Goal: Task Accomplishment & Management: Use online tool/utility

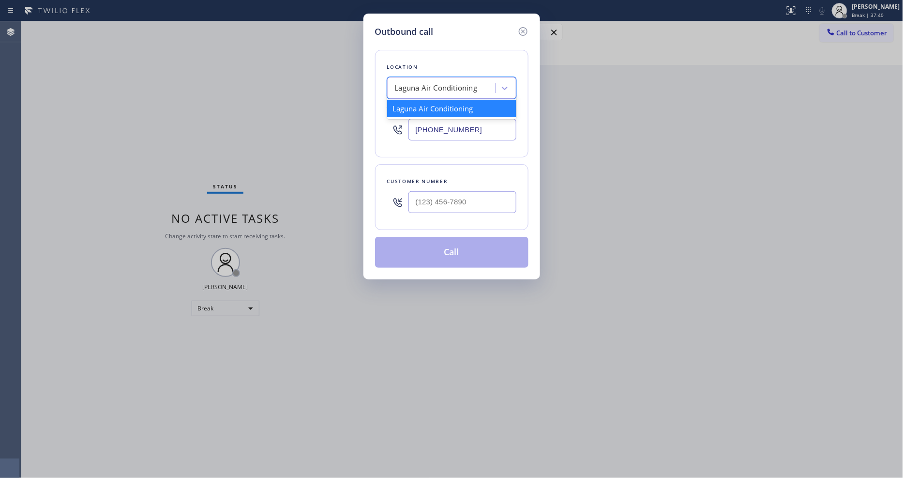
click at [402, 85] on div "Laguna Air Conditioning" at bounding box center [436, 88] width 83 height 11
click at [520, 27] on icon at bounding box center [522, 31] width 9 height 9
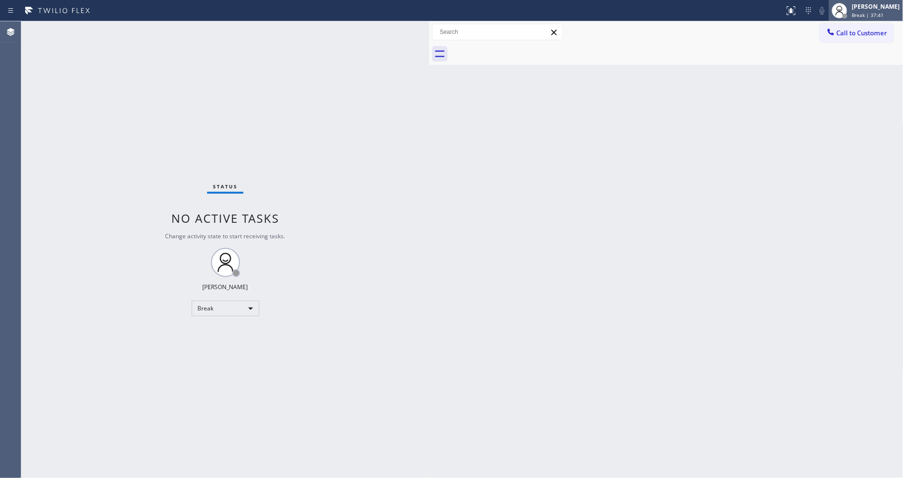
click at [864, 10] on div "[PERSON_NAME]" at bounding box center [876, 6] width 48 height 8
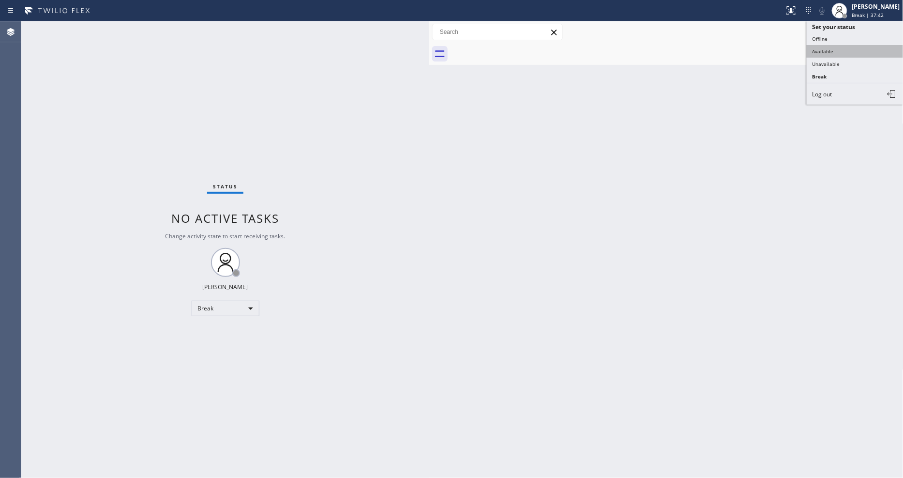
type input "[PHONE_NUMBER]"
click at [844, 67] on button "Unavailable" at bounding box center [855, 64] width 97 height 13
click at [864, 36] on button "Call to Customer" at bounding box center [857, 33] width 74 height 18
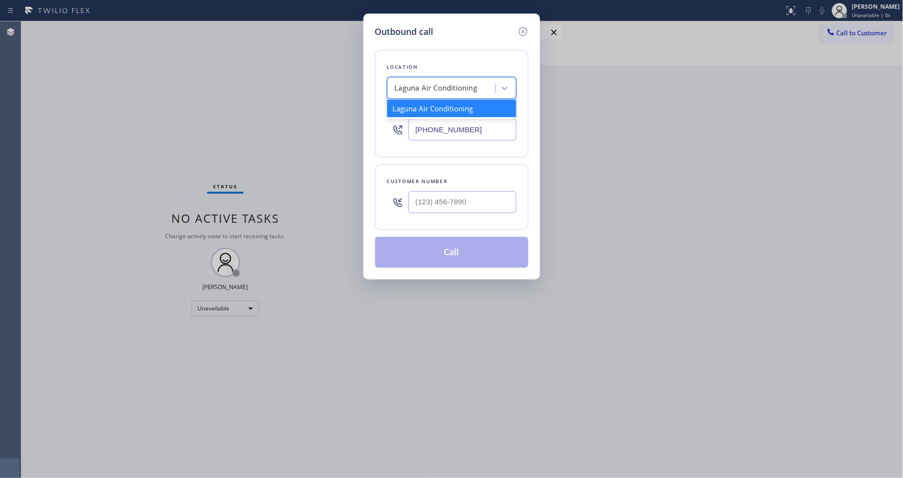
click at [415, 85] on div "Laguna Air Conditioning" at bounding box center [436, 88] width 83 height 11
paste input "AR B2B SMS"
type input "AR B2B SMS"
click at [421, 105] on div "4C.SMS Campaign AR B2B SMS" at bounding box center [451, 108] width 129 height 17
type input "[PHONE_NUMBER]"
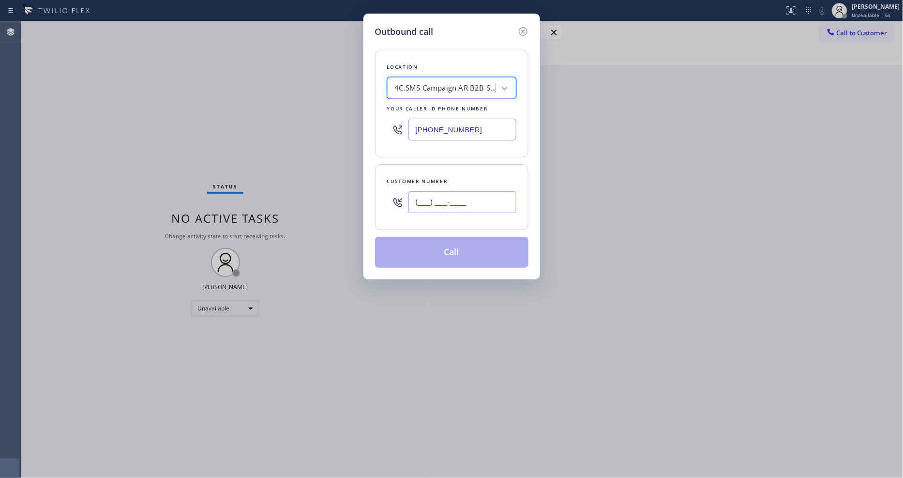
click at [456, 197] on input "(___) ___-____" at bounding box center [463, 202] width 108 height 22
paste input "408) 204-3926"
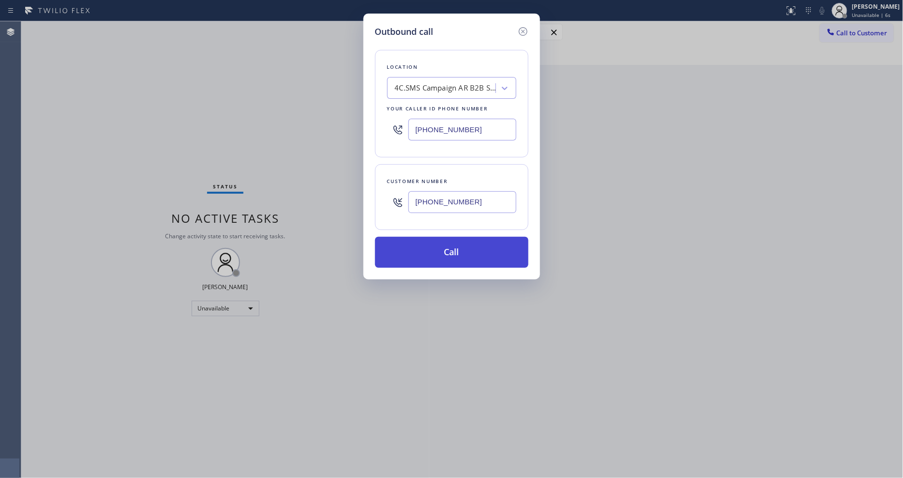
type input "[PHONE_NUMBER]"
click at [432, 243] on button "Call" at bounding box center [451, 252] width 153 height 31
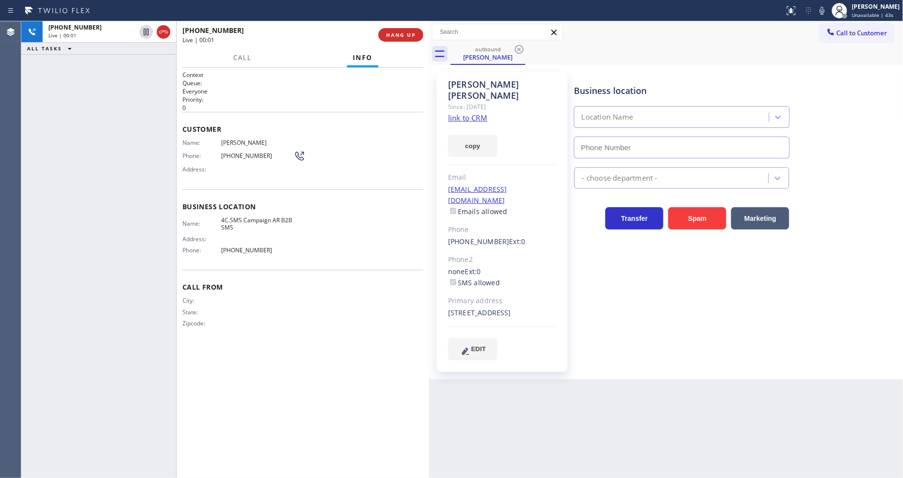
type input "[PHONE_NUMBER]"
click at [399, 32] on span "HANG UP" at bounding box center [401, 34] width 30 height 7
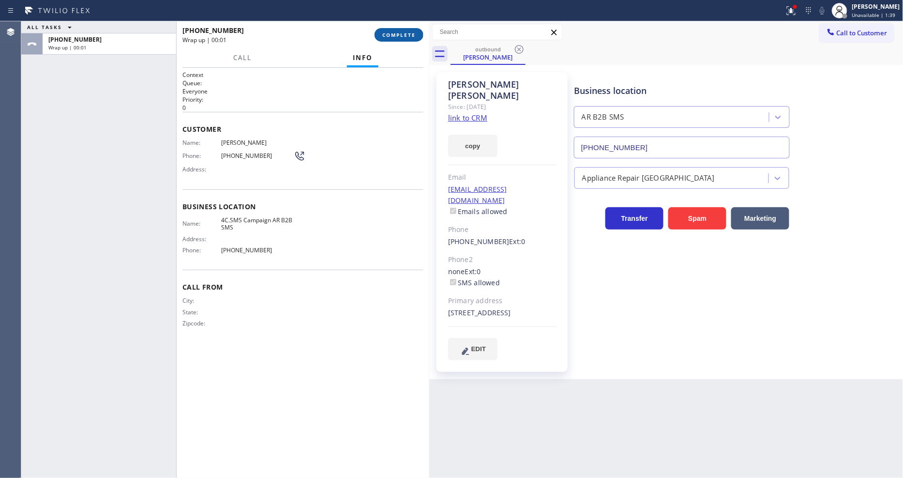
click at [402, 34] on span "COMPLETE" at bounding box center [398, 34] width 33 height 7
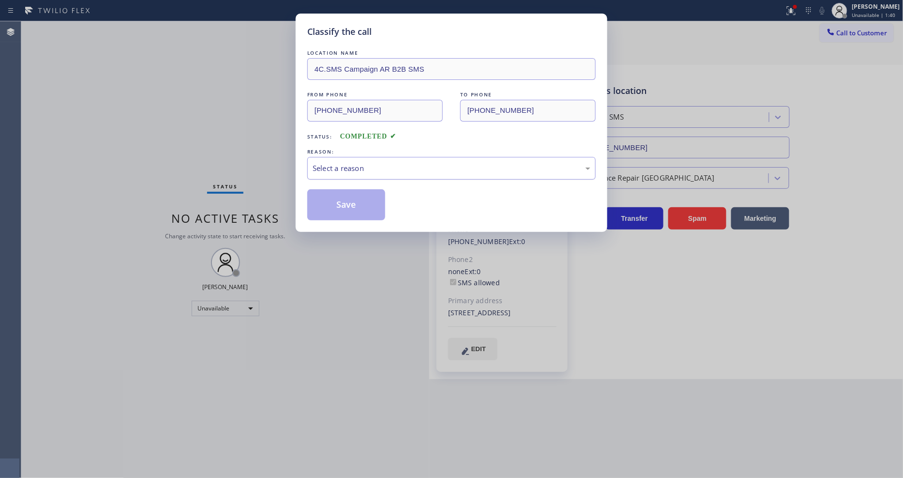
click at [369, 163] on div "Select a reason" at bounding box center [452, 168] width 278 height 11
click at [359, 201] on button "Save" at bounding box center [346, 204] width 78 height 31
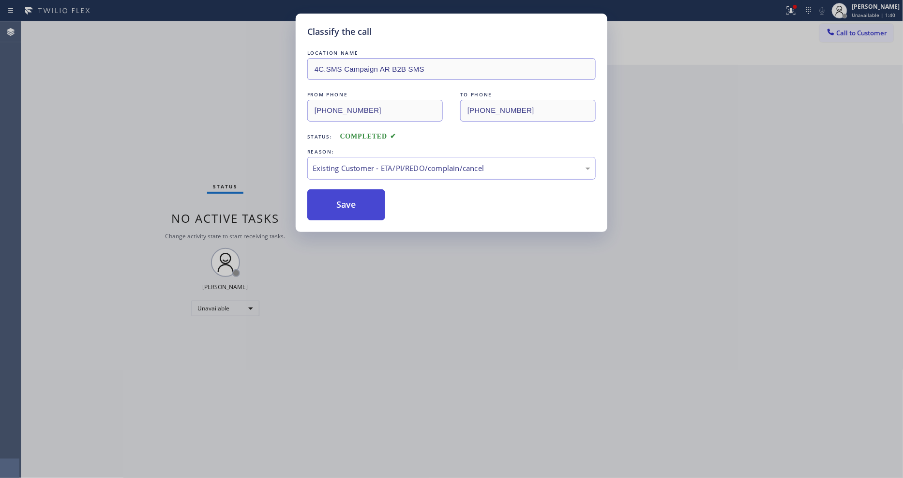
click at [359, 201] on button "Save" at bounding box center [346, 204] width 78 height 31
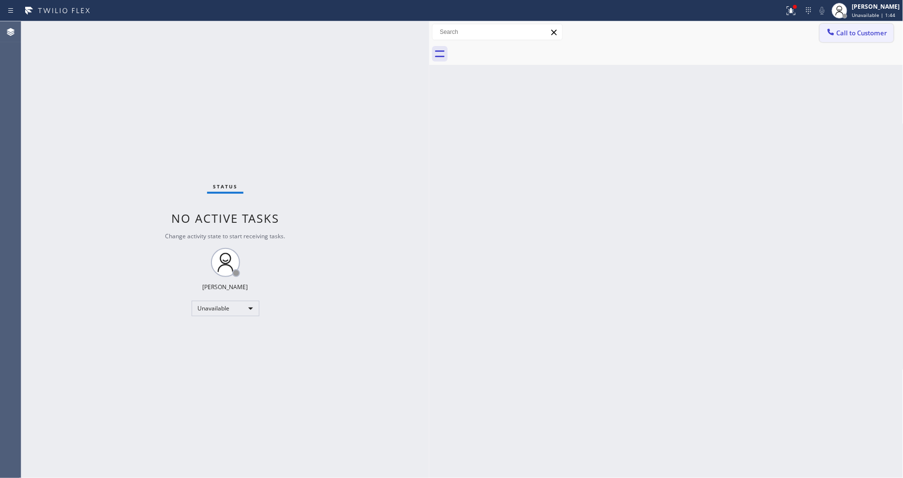
click at [840, 30] on span "Call to Customer" at bounding box center [862, 33] width 51 height 9
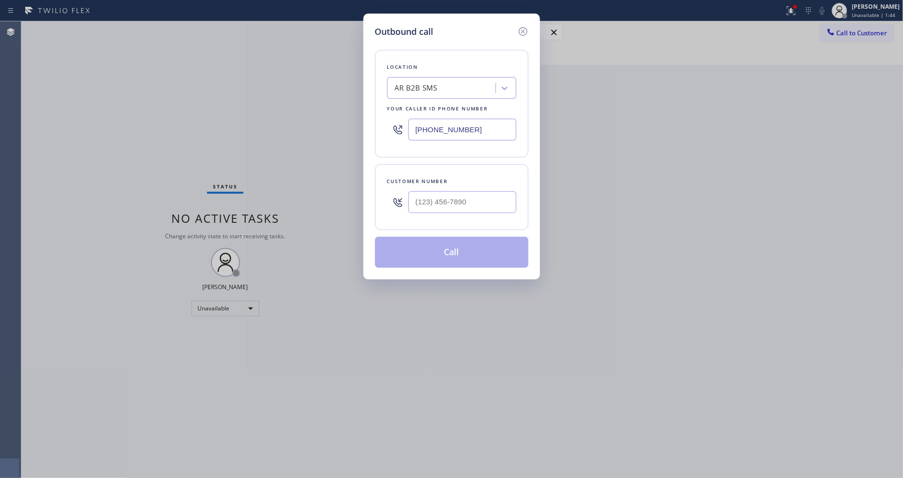
click at [451, 80] on div "AR B2B SMS" at bounding box center [443, 88] width 106 height 17
paste input "Zoom Electricians Indio"
type input "Zoom Electricians Indio"
drag, startPoint x: 439, startPoint y: 107, endPoint x: 391, endPoint y: 12, distance: 106.3
click at [439, 107] on div "Zoom Electricians Indio" at bounding box center [451, 108] width 129 height 17
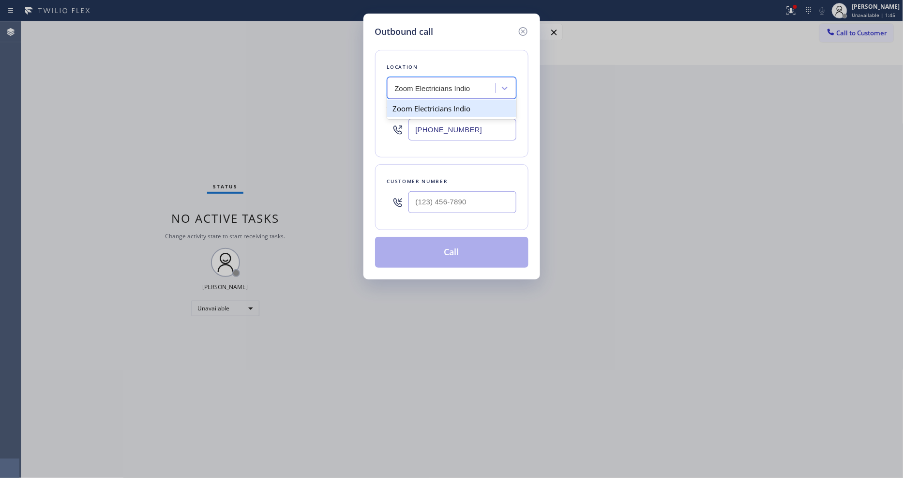
type input "[PHONE_NUMBER]"
click at [467, 199] on input "(___) ___-____" at bounding box center [463, 202] width 108 height 22
paste input "714) 357-5413"
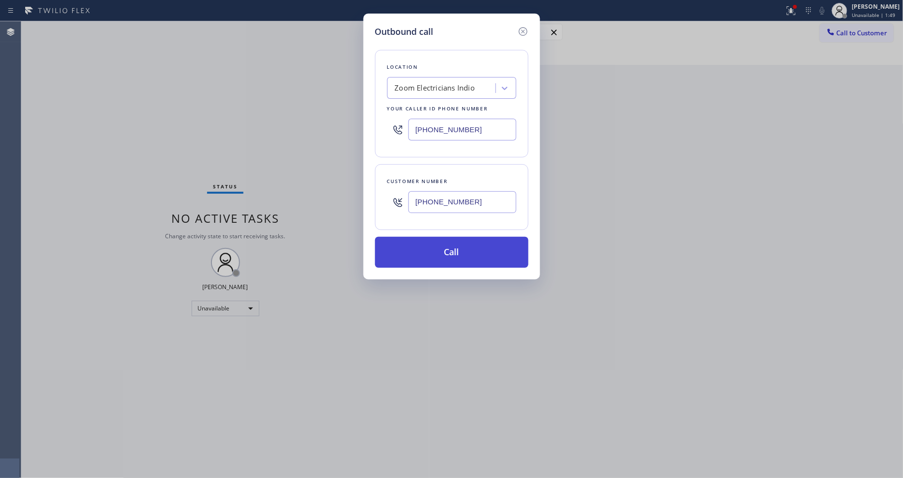
type input "[PHONE_NUMBER]"
click at [439, 254] on button "Call" at bounding box center [451, 252] width 153 height 31
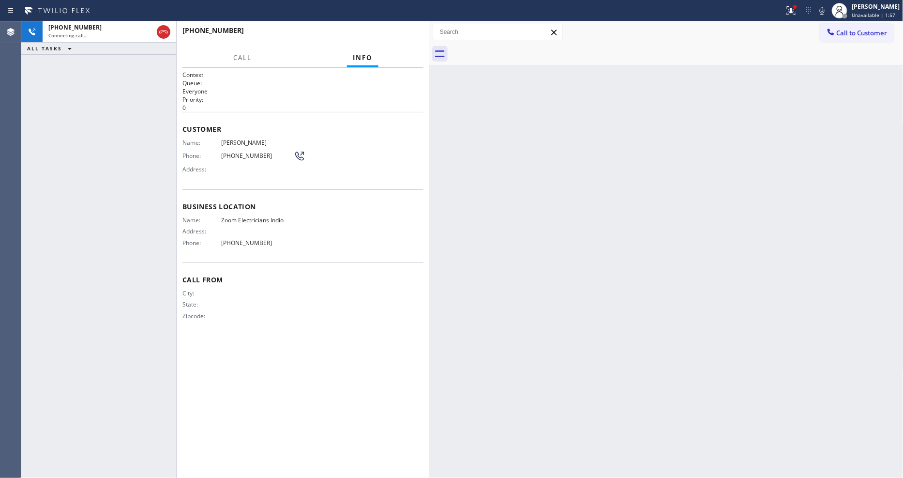
drag, startPoint x: 813, startPoint y: 228, endPoint x: 820, endPoint y: 305, distance: 77.3
click at [813, 228] on div "Back to Dashboard Change Sender ID Customers Technicians Select a contact Outbo…" at bounding box center [666, 249] width 474 height 457
drag, startPoint x: 308, startPoint y: 368, endPoint x: 308, endPoint y: 377, distance: 8.7
click at [307, 368] on div "Context Queue: Everyone Priority: 0 Customer Name: [PERSON_NAME] Phone: [PHONE_…" at bounding box center [303, 273] width 241 height 404
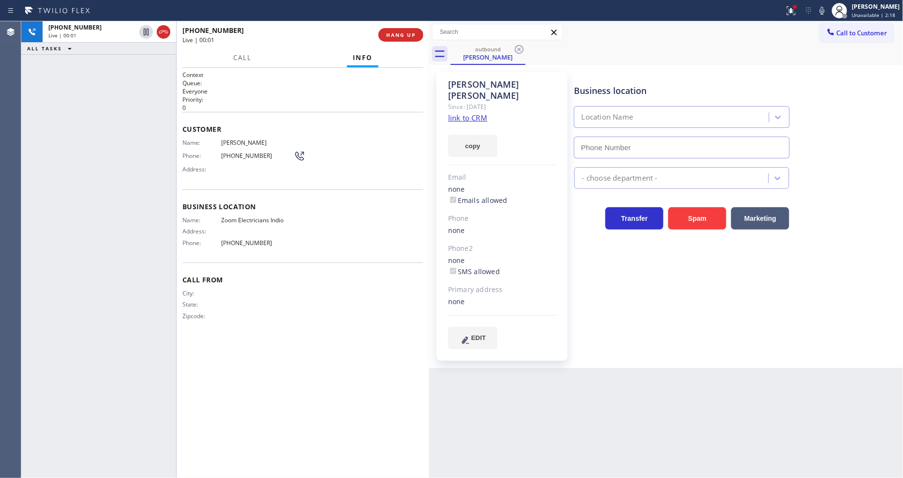
type input "[PHONE_NUMBER]"
click at [581, 273] on div "Business location Zoom Electricians Indio [PHONE_NUMBER] Electricians Transfer …" at bounding box center [737, 211] width 329 height 272
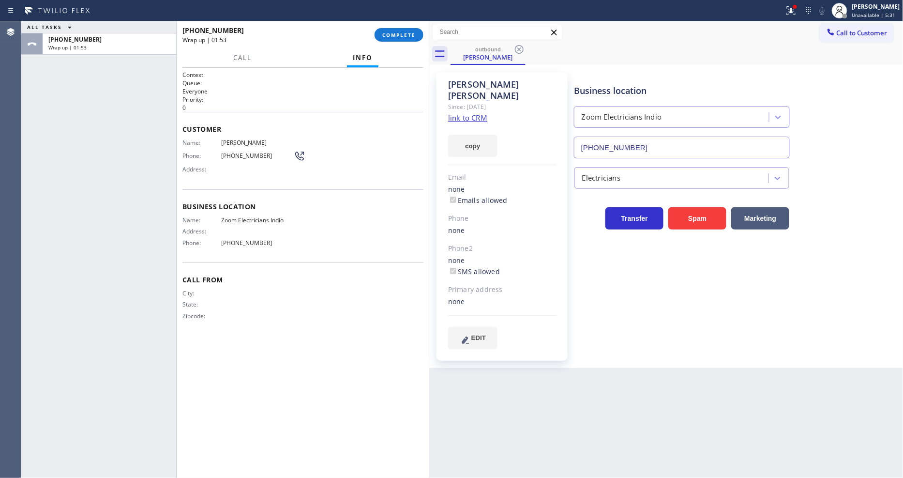
click at [397, 27] on div "[PHONE_NUMBER] Wrap up | 01:53 COMPLETE" at bounding box center [303, 34] width 241 height 25
click at [415, 32] on span "COMPLETE" at bounding box center [398, 34] width 33 height 7
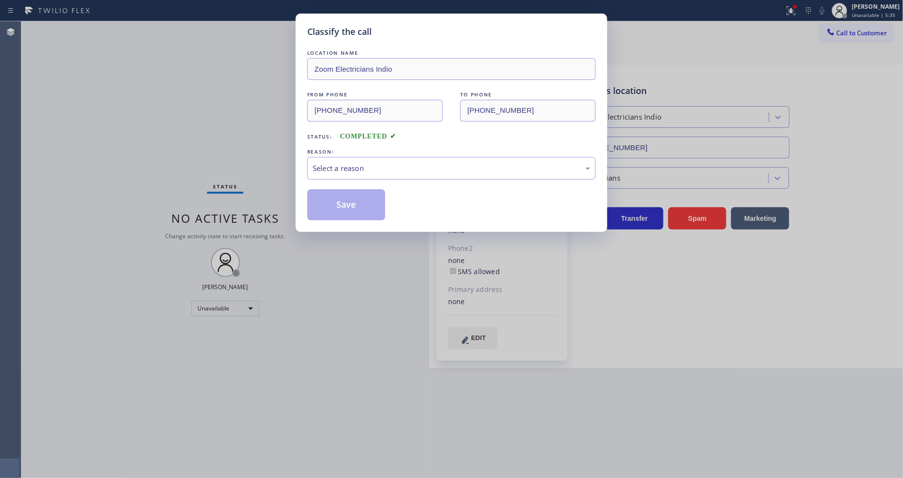
click at [331, 166] on div "Select a reason" at bounding box center [452, 168] width 278 height 11
click at [339, 180] on div "LOCATION NAME Zoom Electricians Indio FROM PHONE [PHONE_NUMBER] TO PHONE [PHONE…" at bounding box center [451, 134] width 289 height 172
click at [344, 171] on div "#3 Not Booked - All other reasons" at bounding box center [451, 168] width 289 height 23
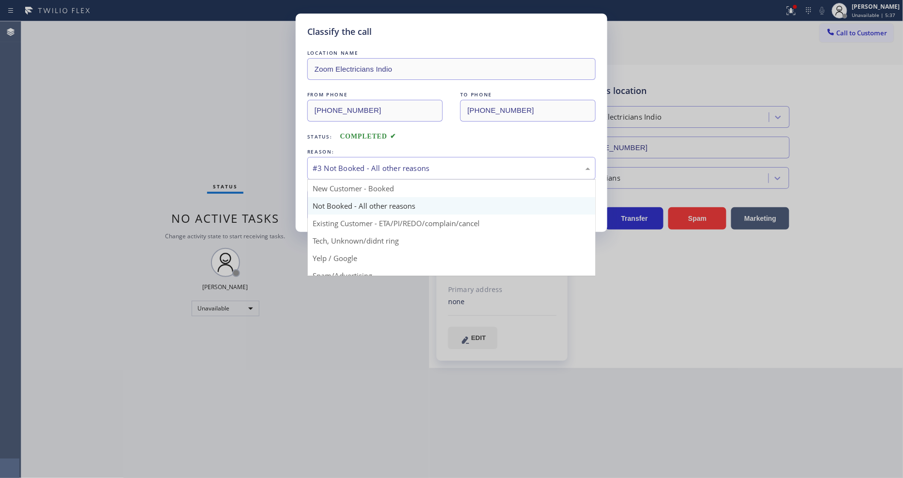
drag, startPoint x: 342, startPoint y: 237, endPoint x: 342, endPoint y: 208, distance: 29.0
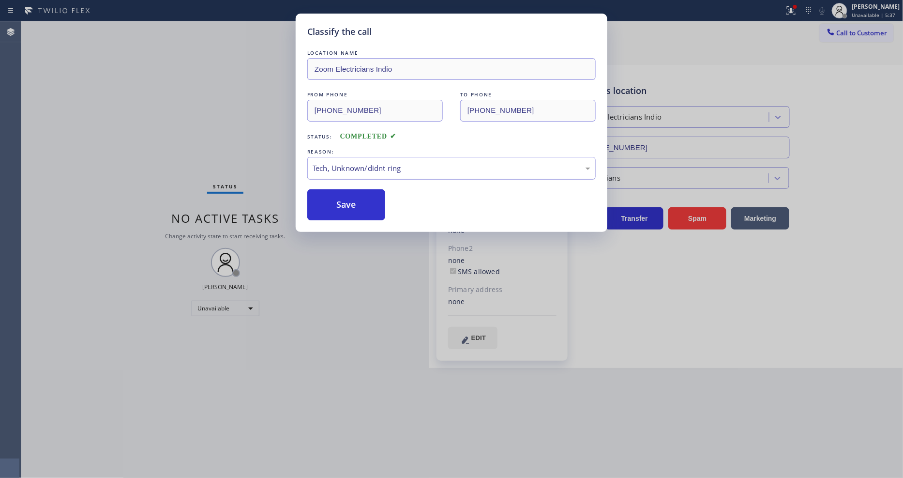
click at [348, 163] on div "Tech, Unknown/didnt ring" at bounding box center [452, 168] width 278 height 11
click at [345, 190] on button "Save" at bounding box center [346, 204] width 78 height 31
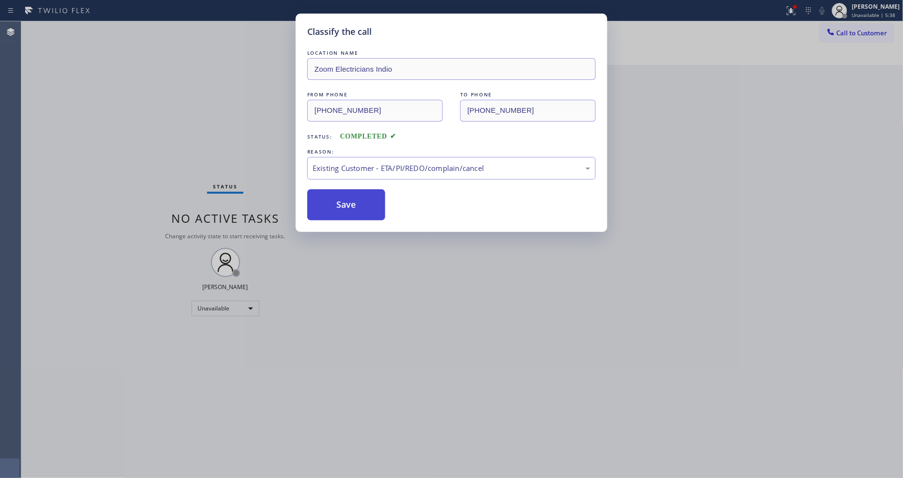
click at [344, 191] on button "Save" at bounding box center [346, 204] width 78 height 31
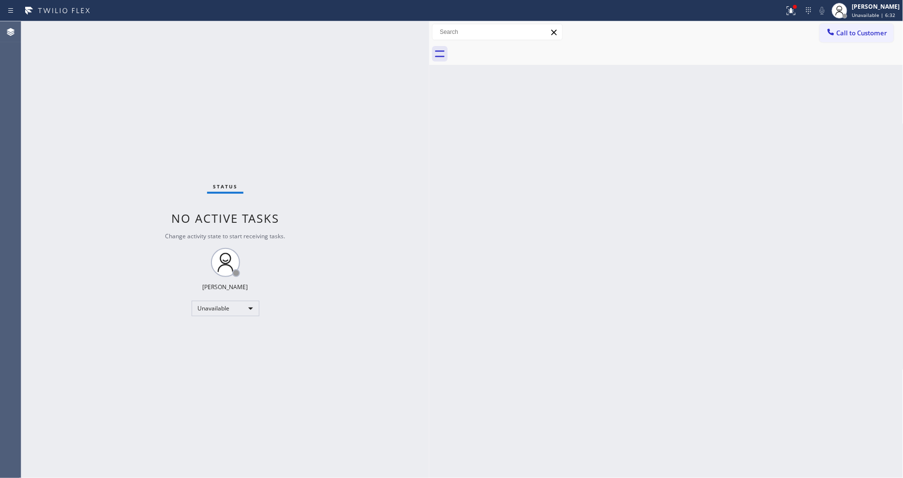
drag, startPoint x: 768, startPoint y: 200, endPoint x: 757, endPoint y: 194, distance: 12.8
click at [763, 197] on div "Back to Dashboard Change Sender ID Customers Technicians Select a contact Outbo…" at bounding box center [666, 249] width 474 height 457
click at [802, 13] on div at bounding box center [791, 11] width 21 height 12
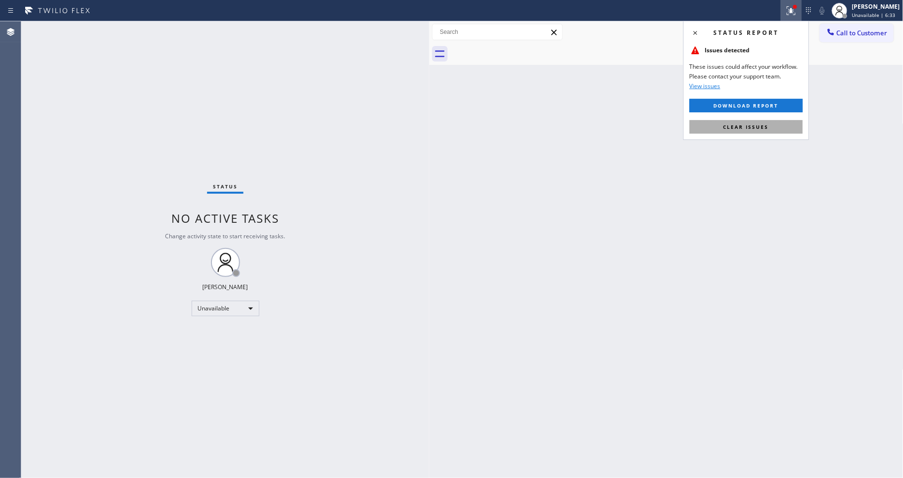
click at [786, 131] on button "Clear issues" at bounding box center [746, 127] width 113 height 14
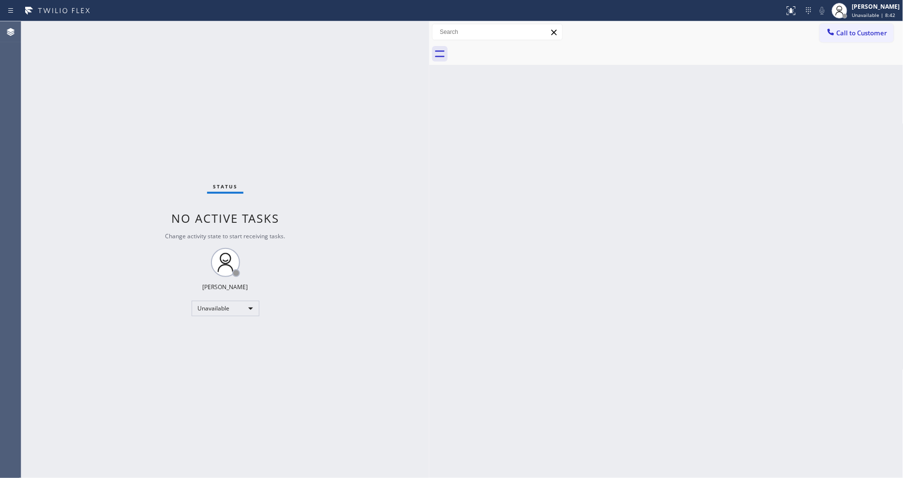
click at [835, 36] on icon at bounding box center [831, 32] width 10 height 10
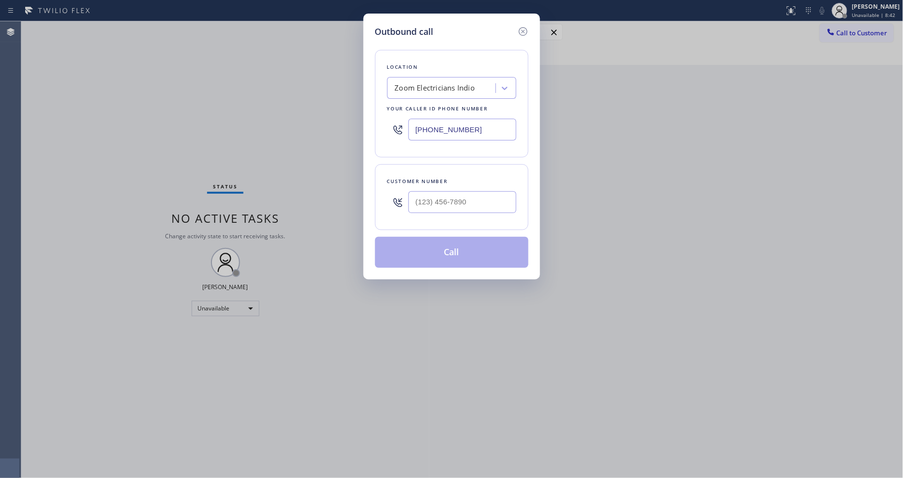
click at [419, 86] on div "Zoom Electricians Indio" at bounding box center [435, 88] width 80 height 11
paste input "[PERSON_NAME] Air Conditioner Repair"
type input "[PERSON_NAME] Air Conditioner Repair"
click at [422, 104] on div "[PERSON_NAME] Air Conditioner Repair" at bounding box center [451, 113] width 129 height 27
type input "[PHONE_NUMBER]"
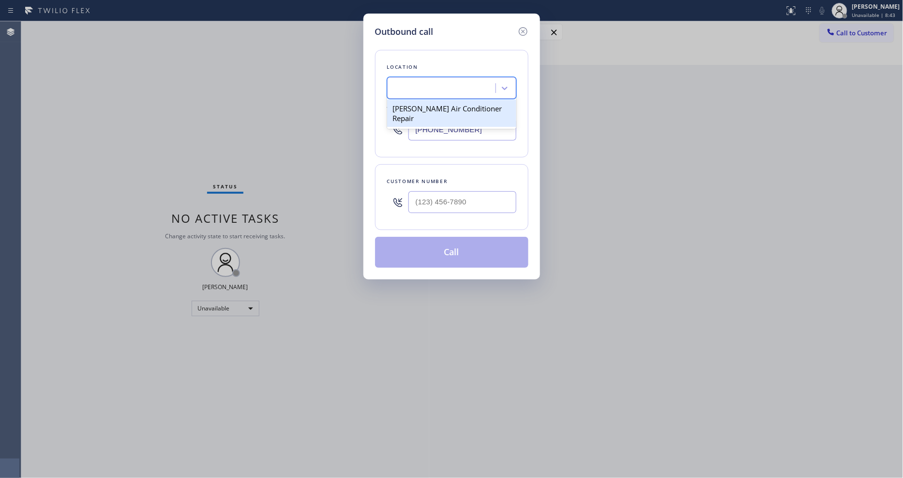
scroll to position [0, 1]
click at [435, 200] on input "(___) ___-____" at bounding box center [463, 202] width 108 height 22
paste input "718) 938-4805"
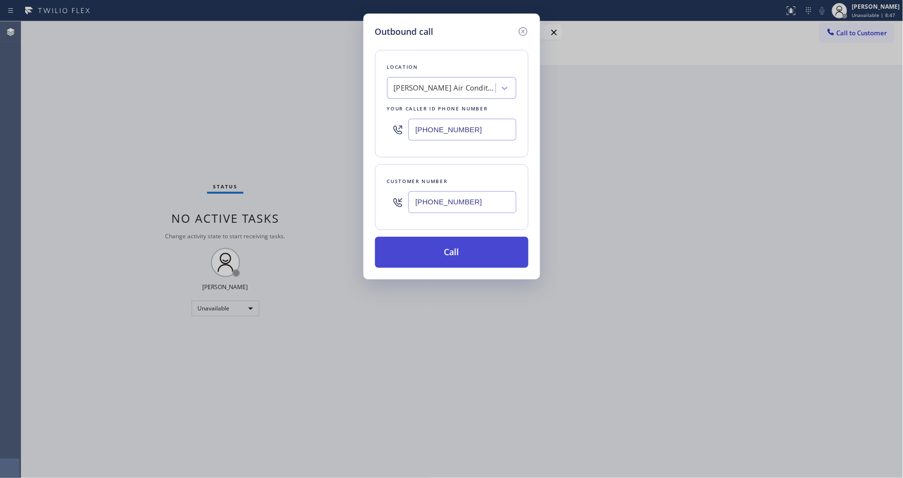
type input "[PHONE_NUMBER]"
click at [428, 250] on button "Call" at bounding box center [451, 252] width 153 height 31
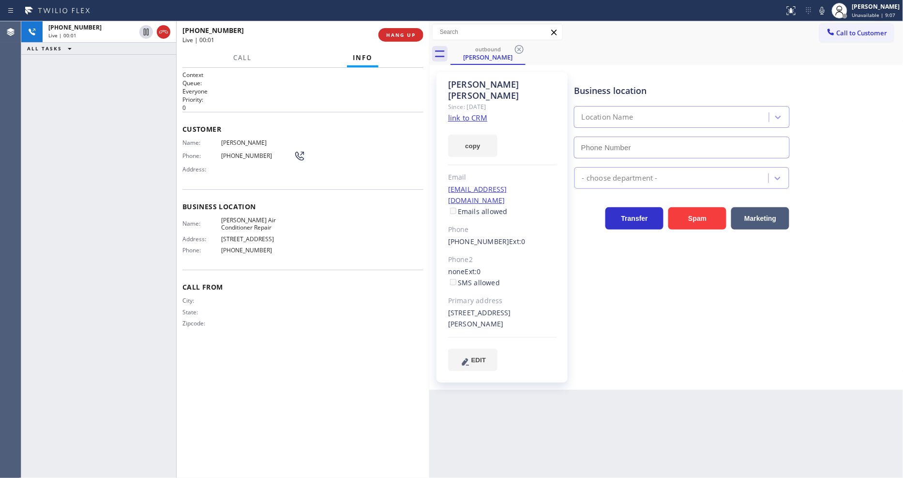
type input "[PHONE_NUMBER]"
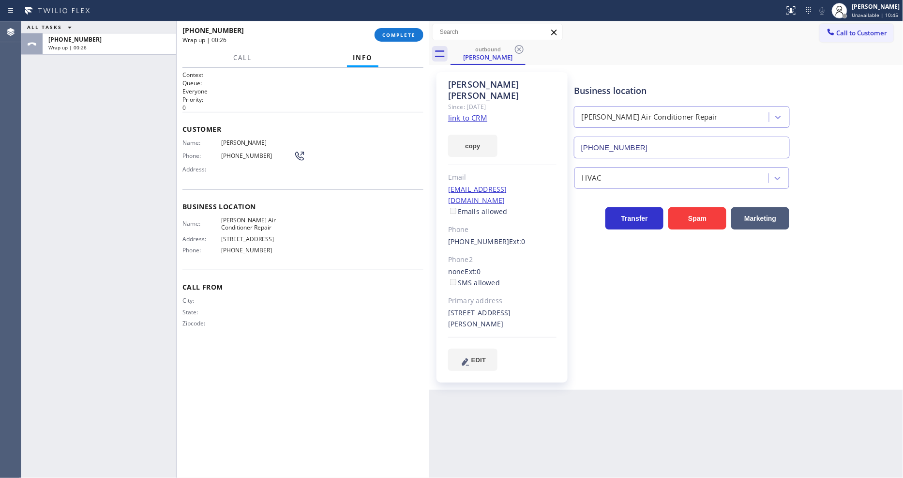
click at [384, 26] on div "[PHONE_NUMBER] Wrap up | 00:26 COMPLETE" at bounding box center [303, 34] width 241 height 25
click at [391, 36] on span "COMPLETE" at bounding box center [398, 34] width 33 height 7
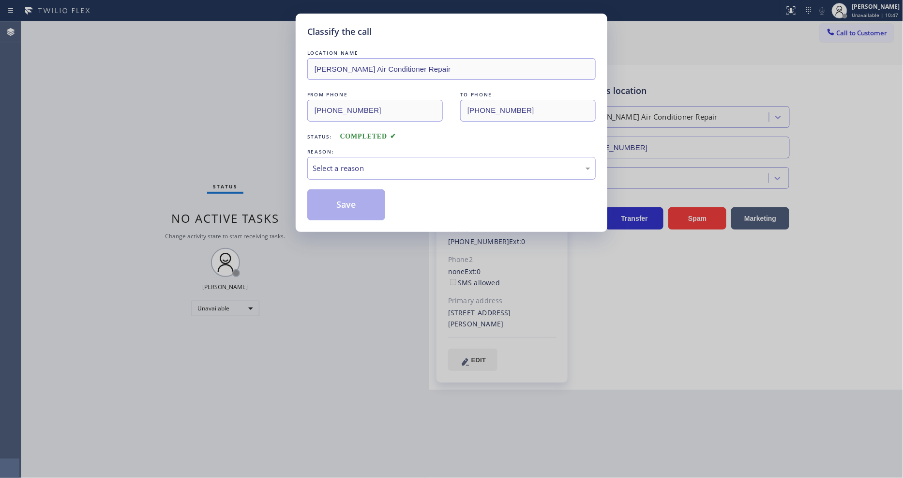
click at [363, 163] on div "Select a reason" at bounding box center [452, 168] width 278 height 11
click at [352, 206] on button "Save" at bounding box center [346, 204] width 78 height 31
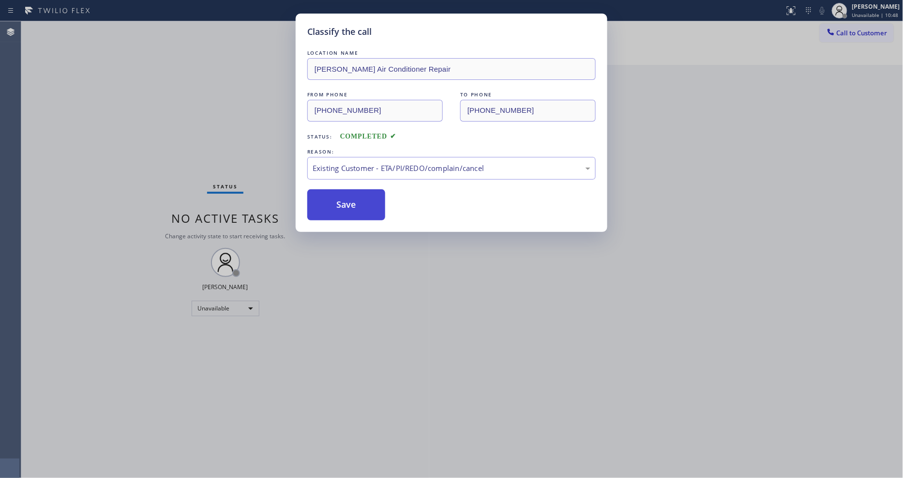
click at [352, 206] on button "Save" at bounding box center [346, 204] width 78 height 31
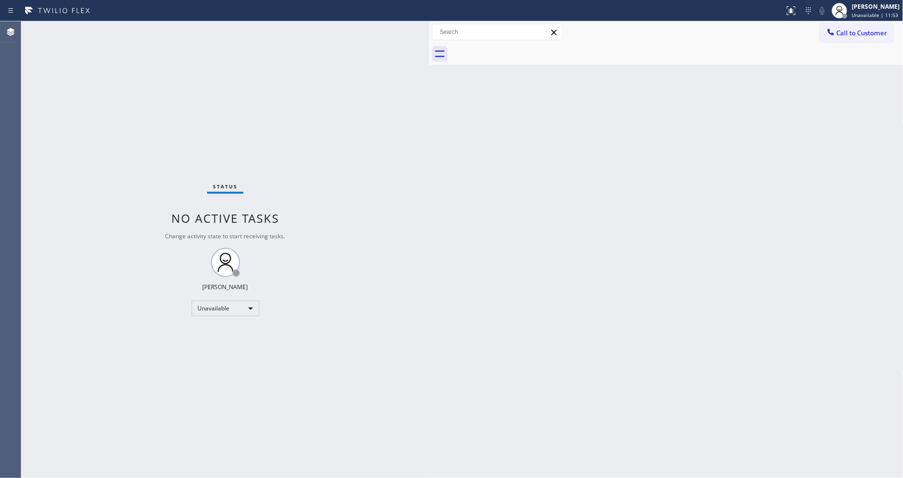
drag, startPoint x: 837, startPoint y: 34, endPoint x: 823, endPoint y: 32, distance: 14.7
click at [837, 32] on span "Call to Customer" at bounding box center [862, 33] width 51 height 9
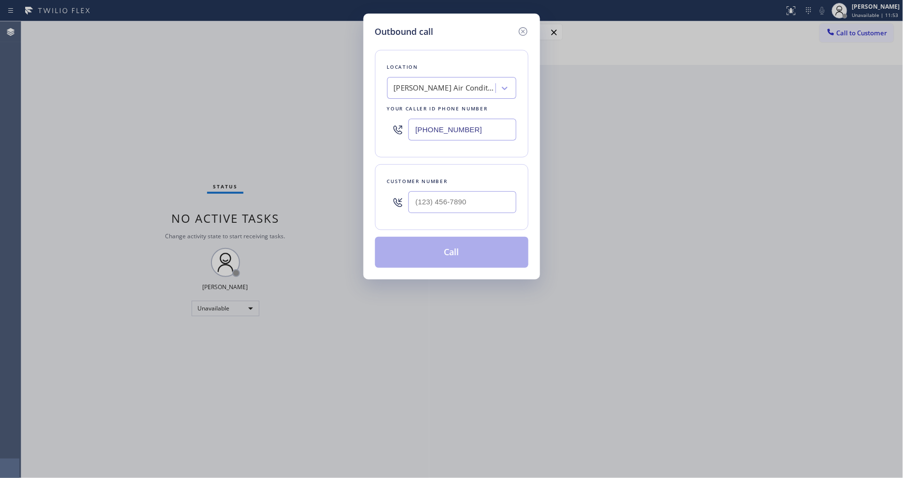
click at [465, 80] on div "[PERSON_NAME] Air Conditioner Repair" at bounding box center [443, 88] width 106 height 17
paste input "Electrician Tree In Diamond Bar"
type input "Electrician Tree In Diamond Bar"
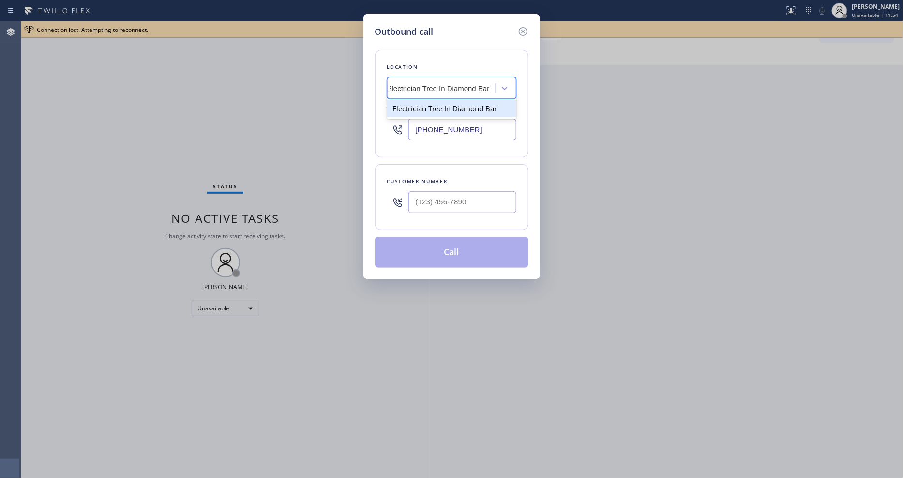
click at [429, 109] on div "Electrician Tree In Diamond Bar" at bounding box center [451, 108] width 129 height 17
type input "[PHONE_NUMBER]"
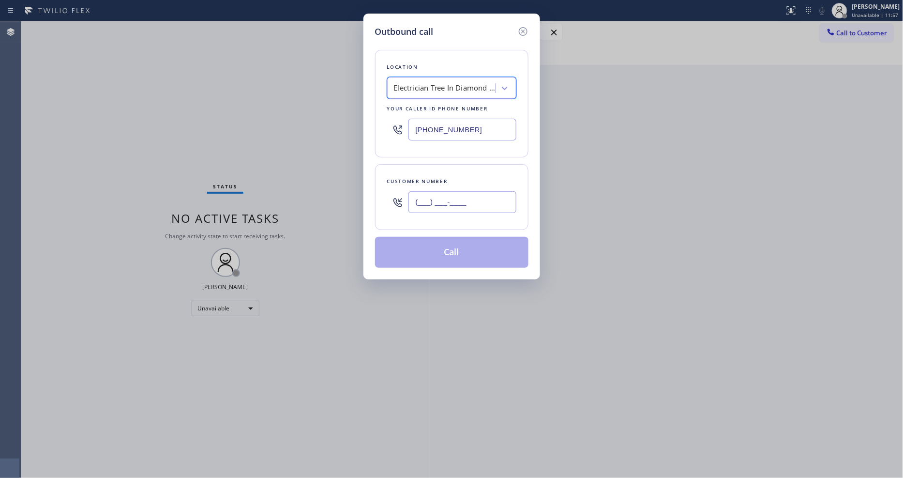
click at [433, 197] on input "(___) ___-____" at bounding box center [463, 202] width 108 height 22
paste input "909) 446-5190"
type input "[PHONE_NUMBER]"
click at [425, 253] on button "Call" at bounding box center [451, 252] width 153 height 31
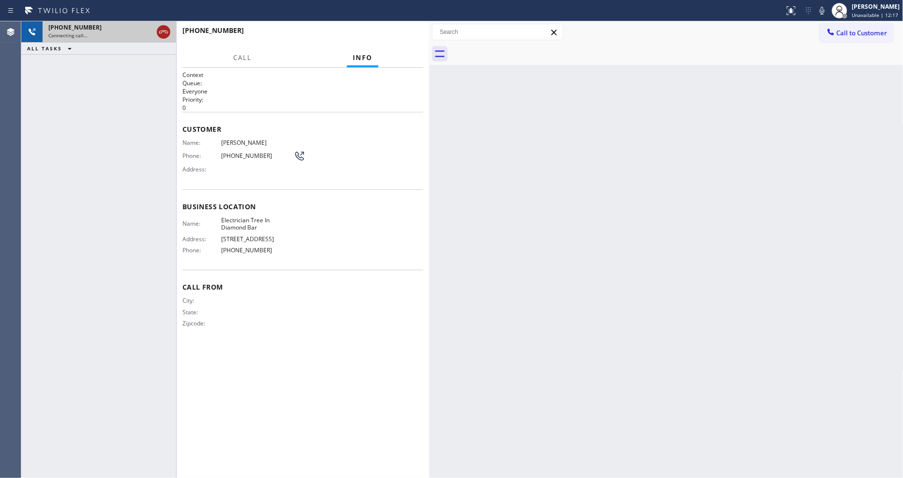
click at [163, 34] on icon at bounding box center [164, 32] width 12 height 12
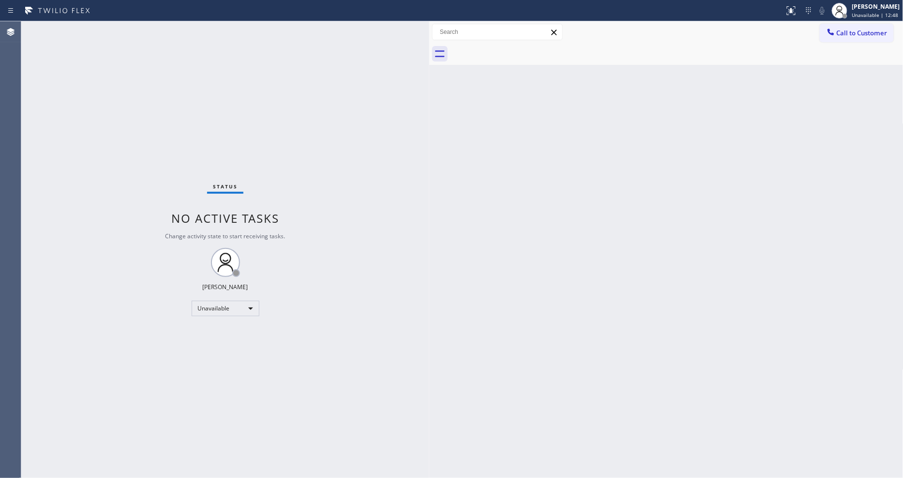
click at [843, 37] on button "Call to Customer" at bounding box center [857, 33] width 74 height 18
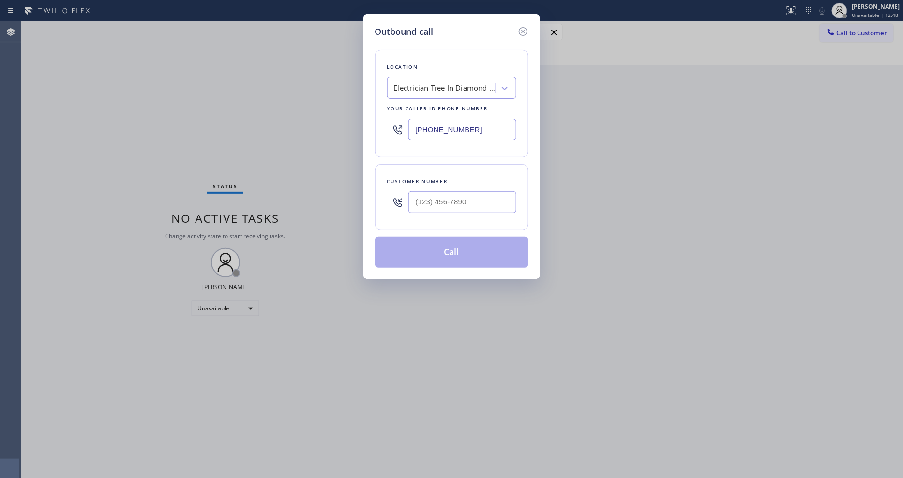
click at [453, 87] on div "Electrician Tree In Diamond Bar" at bounding box center [445, 88] width 102 height 11
paste input "5 Star Appliance Repair [GEOGRAPHIC_DATA]"
type input "5 Star Appliance Repair [GEOGRAPHIC_DATA]"
click at [437, 109] on div "5 Star Appliance Repair [GEOGRAPHIC_DATA]" at bounding box center [451, 113] width 129 height 27
type input "[PHONE_NUMBER]"
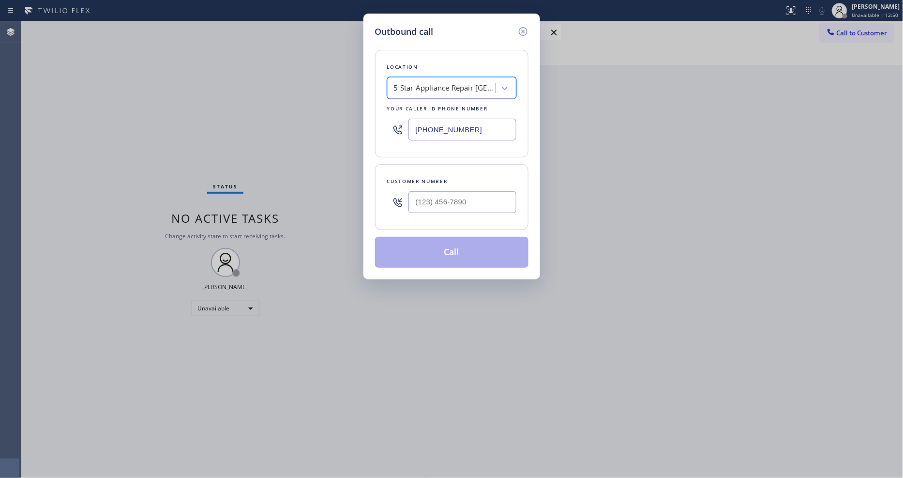
scroll to position [0, 1]
click at [440, 197] on input "text" at bounding box center [463, 202] width 108 height 22
paste input "415) 699-4167"
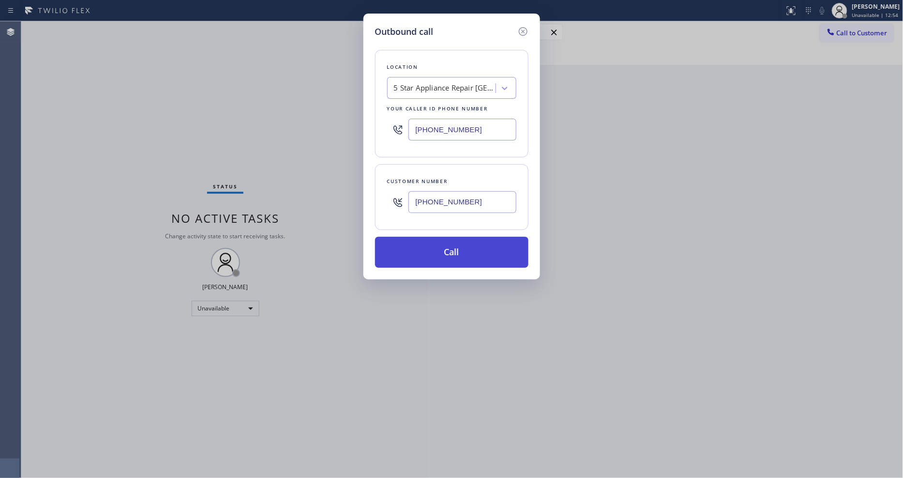
type input "[PHONE_NUMBER]"
drag, startPoint x: 433, startPoint y: 250, endPoint x: 374, endPoint y: 20, distance: 237.5
click at [432, 252] on button "Call" at bounding box center [451, 252] width 153 height 31
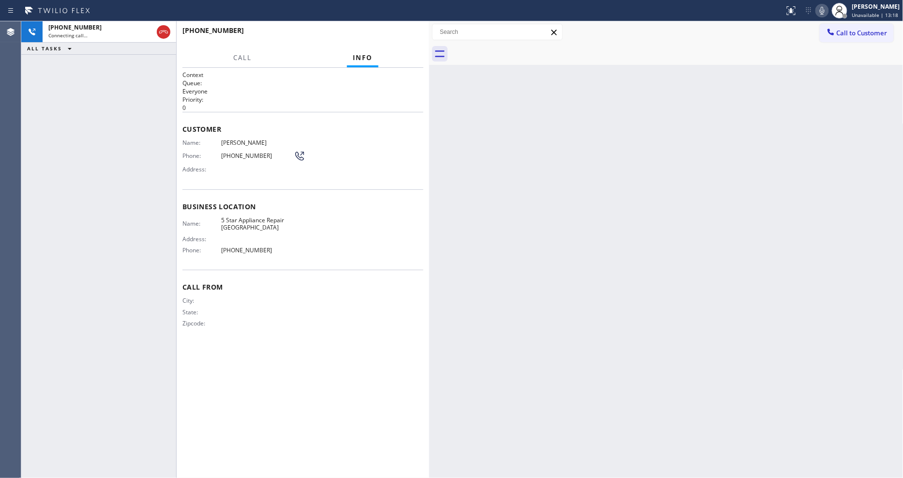
click at [821, 13] on icon at bounding box center [823, 11] width 12 height 12
drag, startPoint x: 823, startPoint y: 10, endPoint x: 801, endPoint y: 0, distance: 24.9
click at [823, 10] on icon at bounding box center [823, 11] width 12 height 12
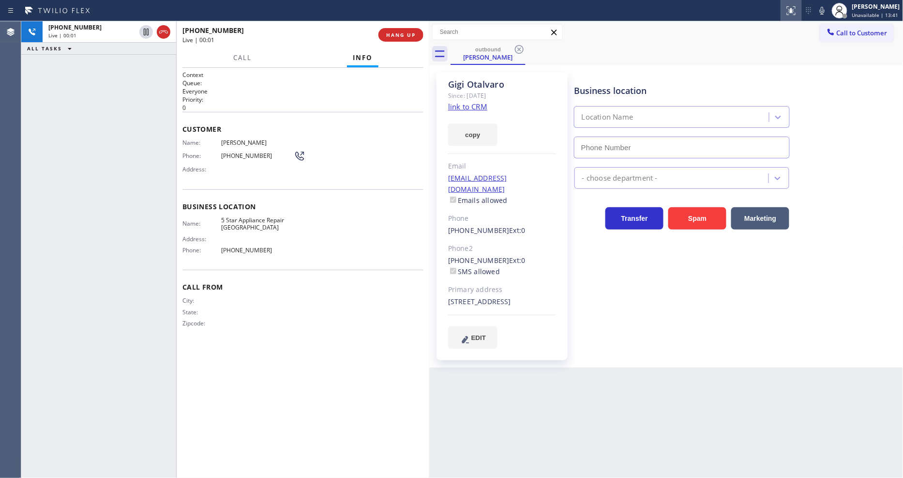
type input "[PHONE_NUMBER]"
click at [410, 35] on span "HANG UP" at bounding box center [401, 34] width 30 height 7
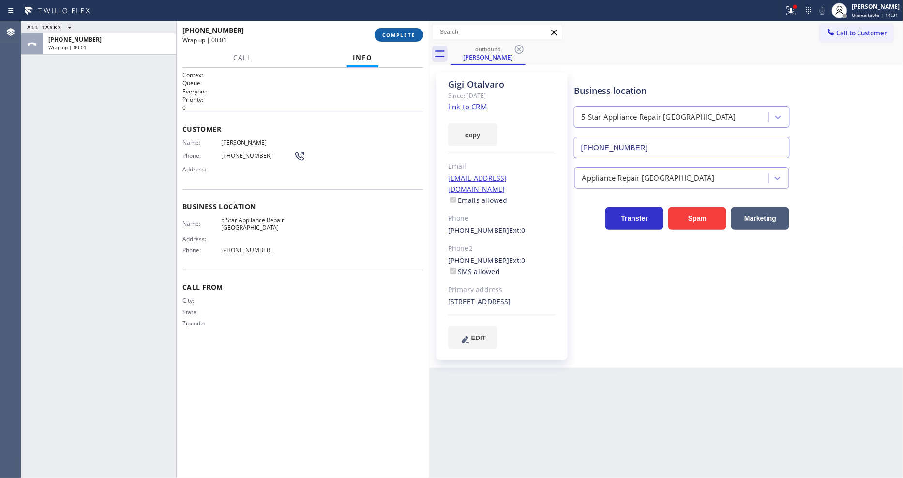
drag, startPoint x: 398, startPoint y: 25, endPoint x: 400, endPoint y: 30, distance: 6.0
click at [398, 26] on div "[PHONE_NUMBER] Wrap up | 00:01 COMPLETE" at bounding box center [303, 34] width 241 height 25
click at [400, 30] on button "COMPLETE" at bounding box center [399, 35] width 49 height 14
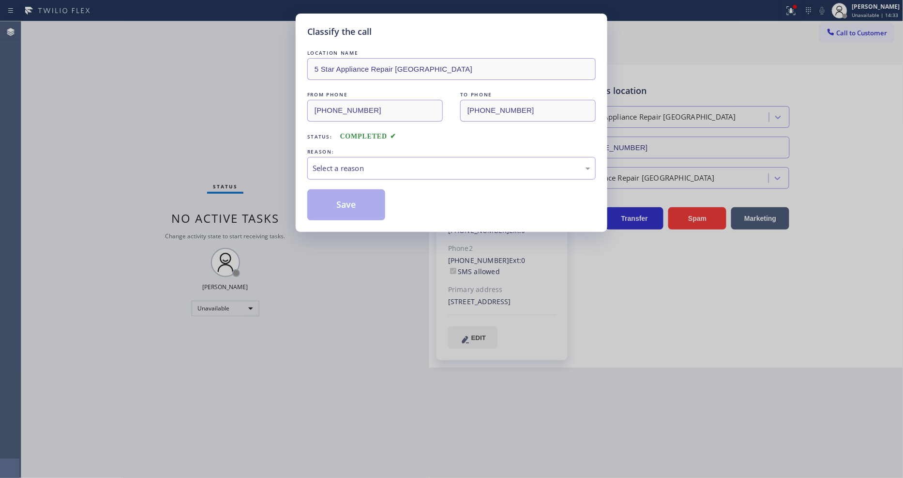
click at [356, 163] on div "Select a reason" at bounding box center [452, 168] width 278 height 11
click at [364, 168] on div "Tech, Unknown/didnt ring" at bounding box center [452, 168] width 278 height 11
drag, startPoint x: 356, startPoint y: 219, endPoint x: 355, endPoint y: 202, distance: 17.4
click at [355, 202] on button "Save" at bounding box center [346, 204] width 78 height 31
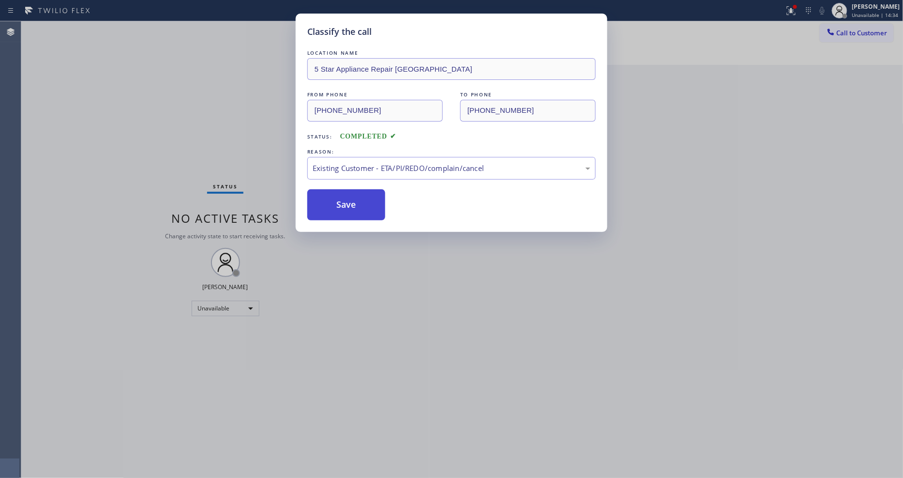
click at [355, 202] on button "Save" at bounding box center [346, 204] width 78 height 31
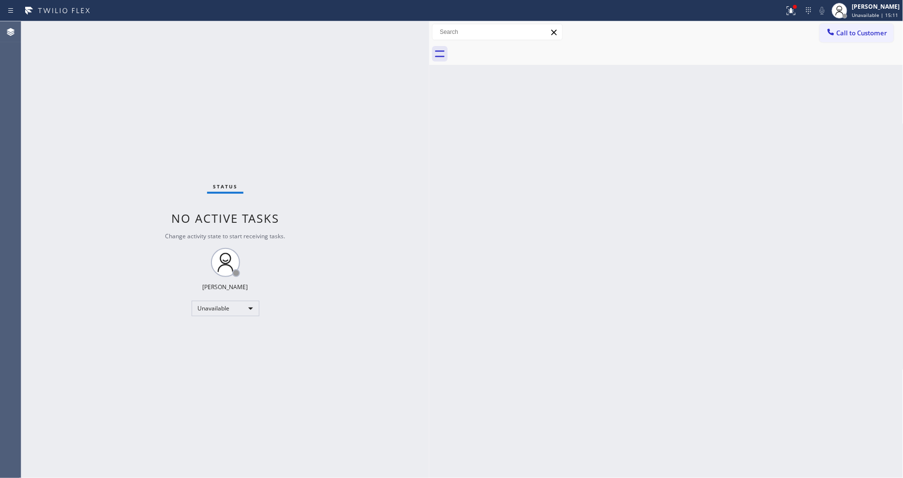
drag, startPoint x: 629, startPoint y: 282, endPoint x: 478, endPoint y: 8, distance: 313.3
click at [629, 282] on div "Back to Dashboard Change Sender ID Customers Technicians Select a contact Outbo…" at bounding box center [666, 249] width 474 height 457
click at [840, 34] on span "Call to Customer" at bounding box center [862, 33] width 51 height 9
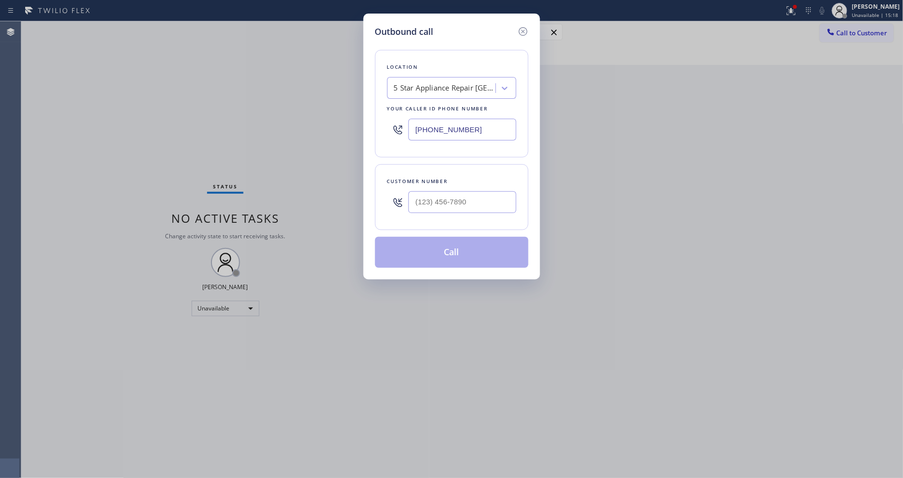
click at [468, 85] on div "5 Star Appliance Repair [GEOGRAPHIC_DATA]" at bounding box center [445, 88] width 102 height 11
paste input "Viking Repair Service"
type input "Viking Repair Service"
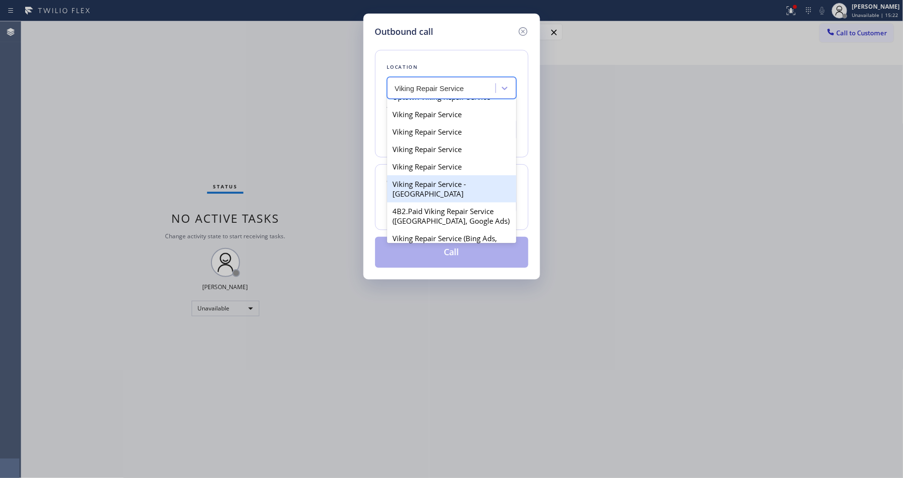
scroll to position [161, 0]
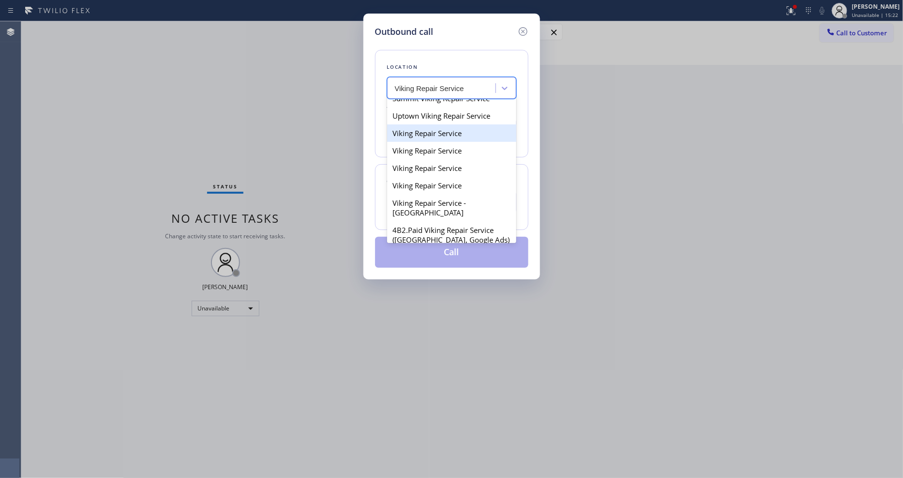
click at [437, 142] on div "Viking Repair Service" at bounding box center [451, 132] width 129 height 17
type input "[PHONE_NUMBER]"
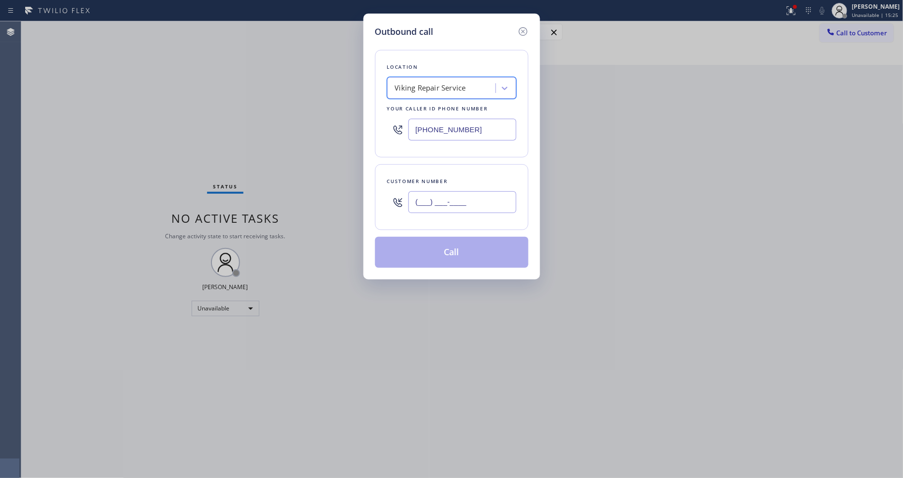
click at [435, 202] on input "(___) ___-____" at bounding box center [463, 202] width 108 height 22
paste input "253) 313-2783"
type input "[PHONE_NUMBER]"
click at [425, 260] on button "Call" at bounding box center [451, 252] width 153 height 31
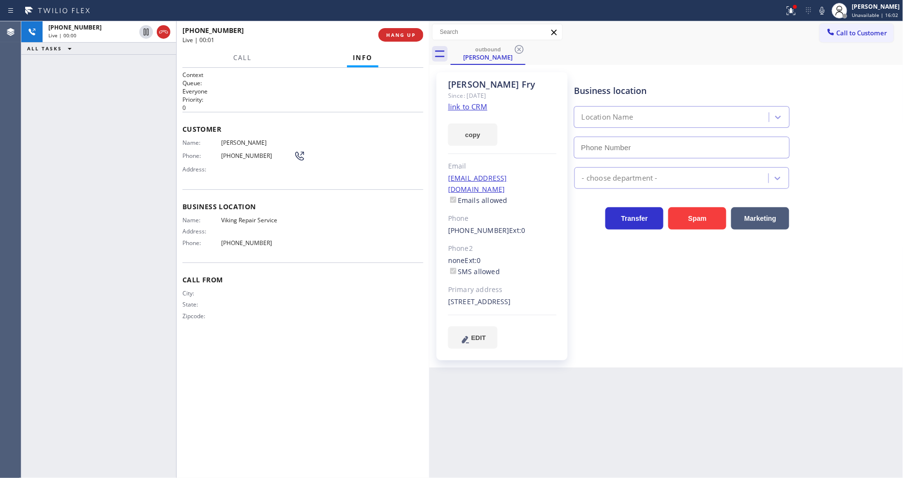
type input "[PHONE_NUMBER]"
click at [384, 31] on button "HANG UP" at bounding box center [401, 35] width 45 height 14
click at [386, 31] on span "HANG UP" at bounding box center [401, 34] width 30 height 7
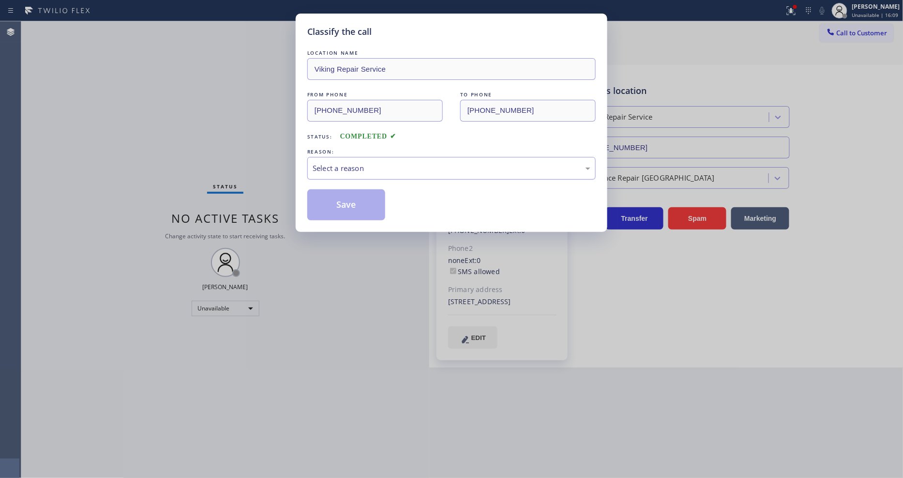
click at [357, 163] on div "Select a reason" at bounding box center [452, 168] width 278 height 11
click at [355, 195] on button "Save" at bounding box center [346, 204] width 78 height 31
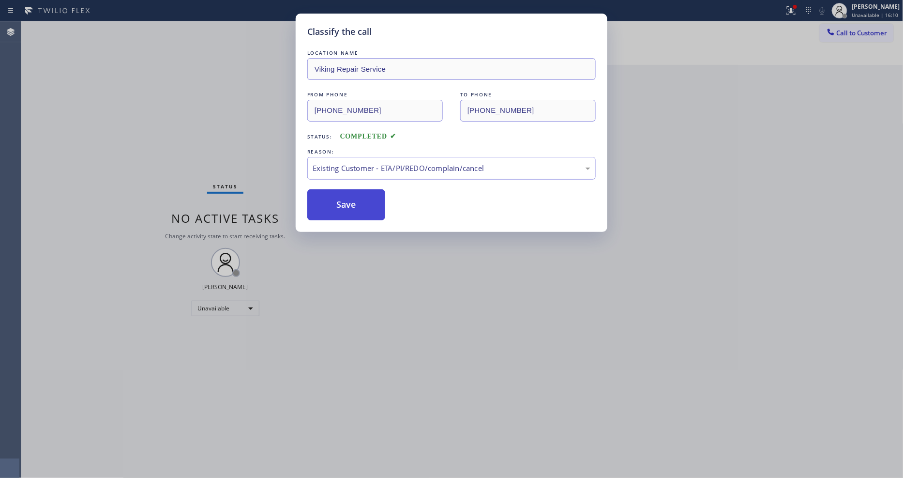
click at [355, 195] on button "Save" at bounding box center [346, 204] width 78 height 31
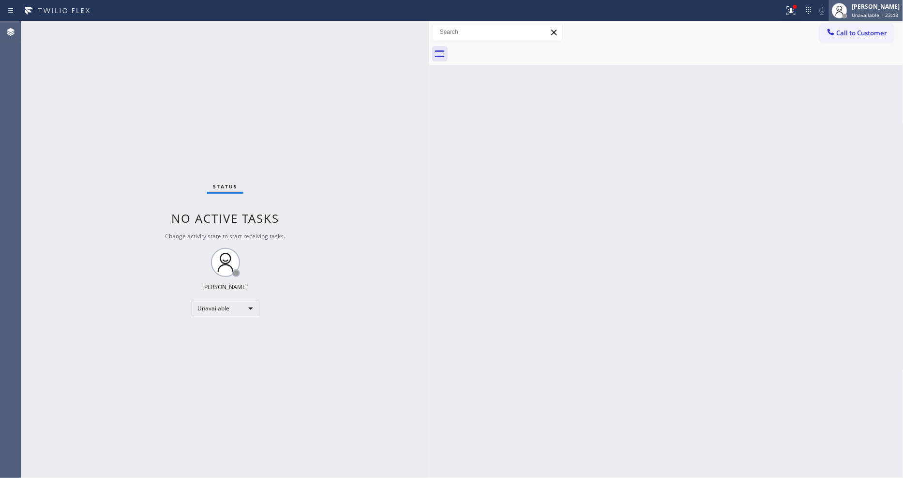
click at [860, 7] on div "[PERSON_NAME]" at bounding box center [876, 6] width 48 height 8
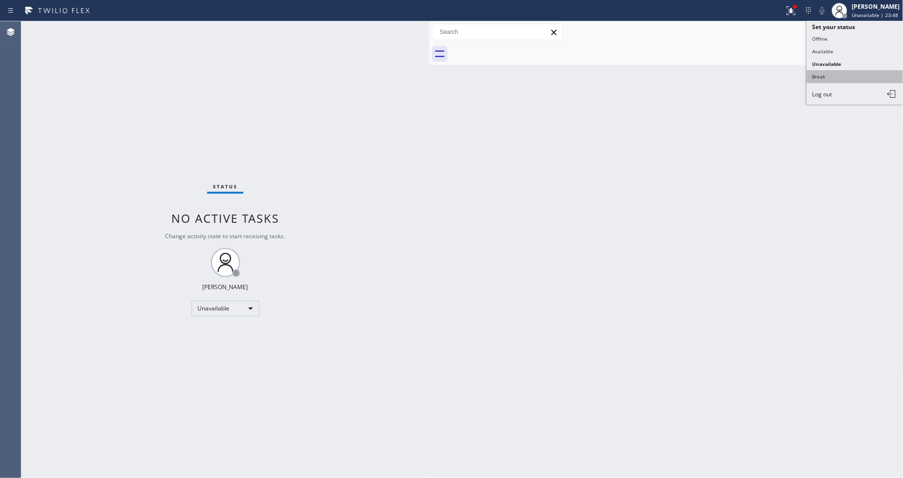
click at [850, 74] on button "Break" at bounding box center [855, 76] width 97 height 13
